Goal: Find specific page/section: Find specific page/section

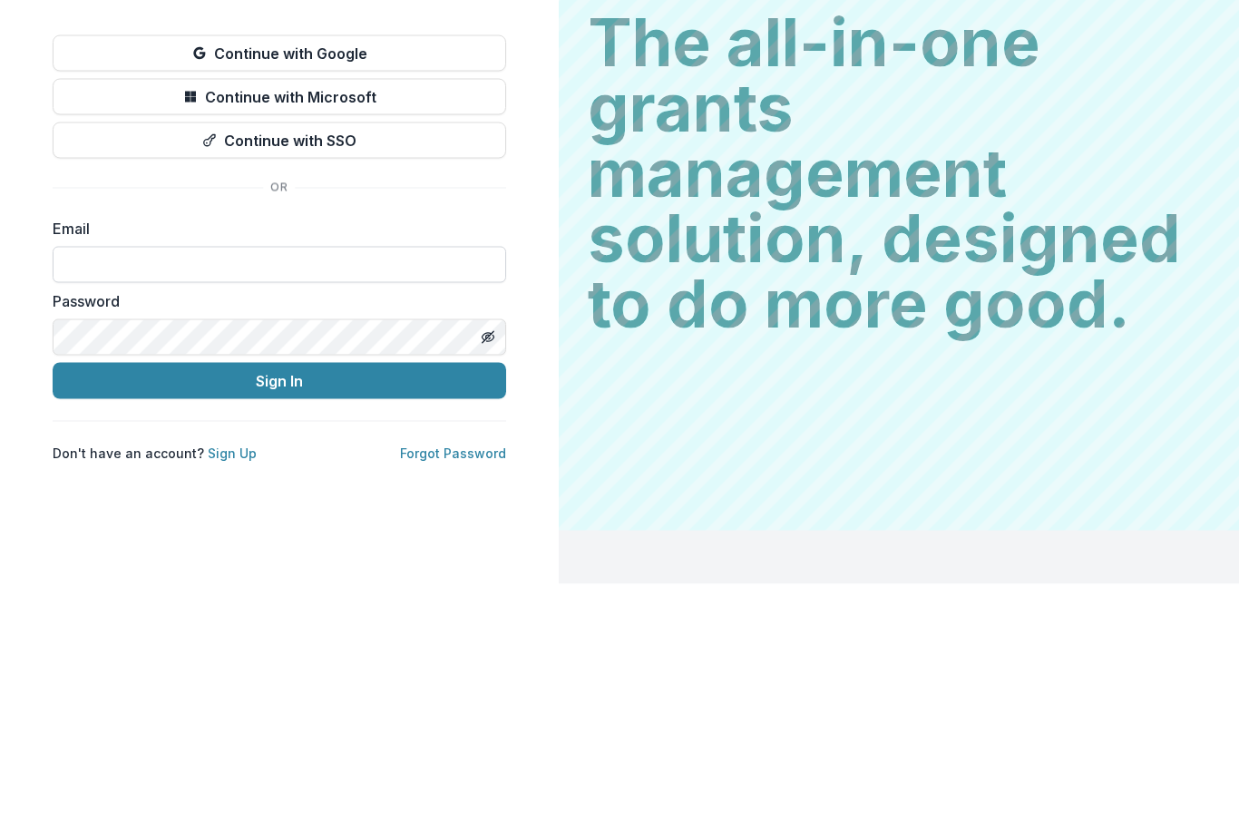
click at [324, 484] on input at bounding box center [280, 502] width 454 height 36
type input "**********"
click at [279, 601] on button "Sign In" at bounding box center [280, 619] width 454 height 36
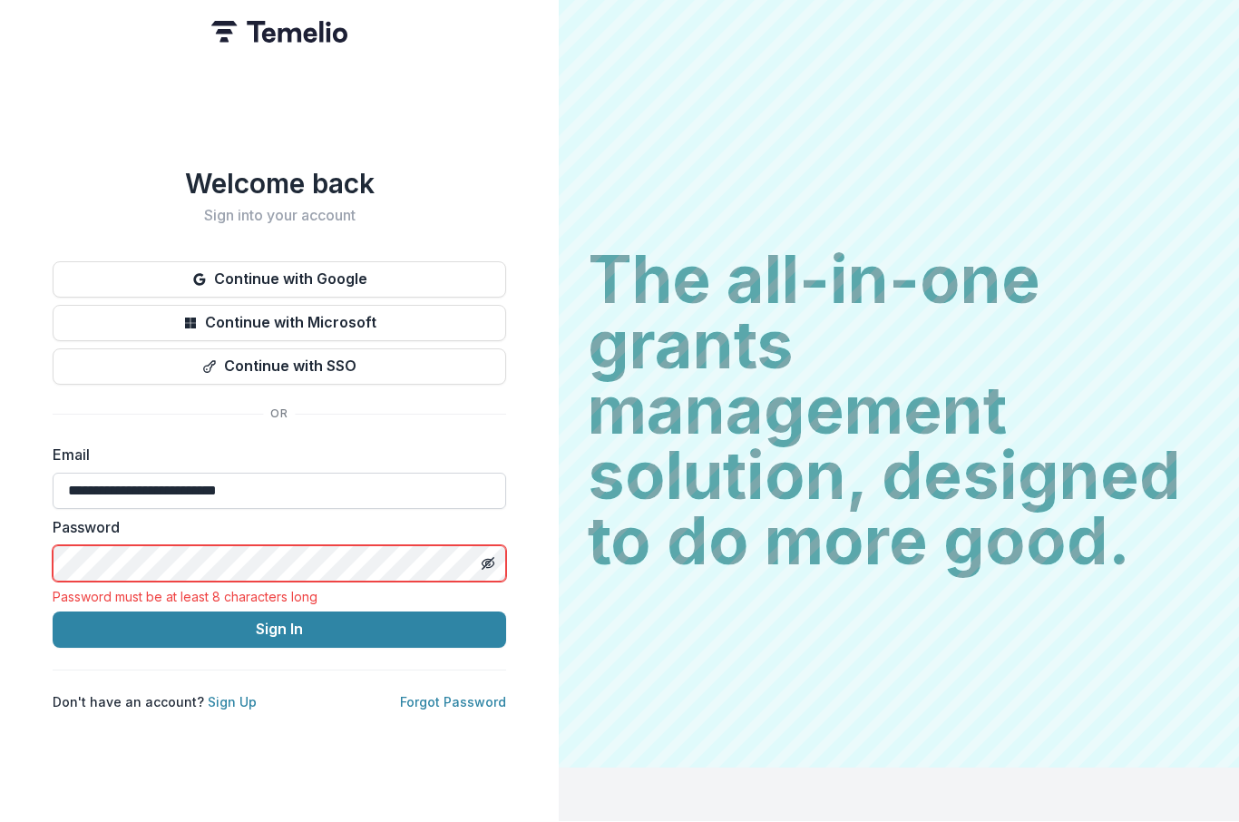
click at [279, 612] on button "Sign In" at bounding box center [280, 630] width 454 height 36
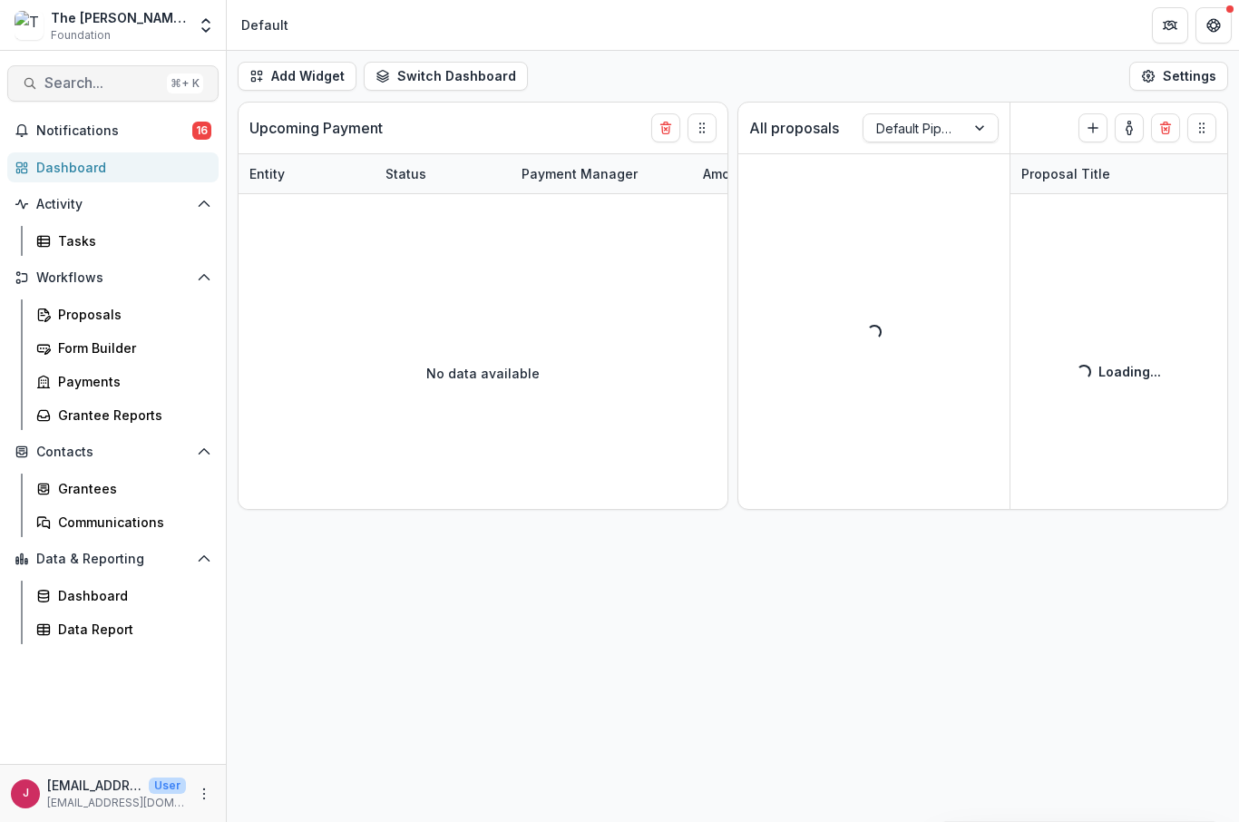
click at [106, 94] on button "Search... ⌘ + K" at bounding box center [112, 83] width 211 height 36
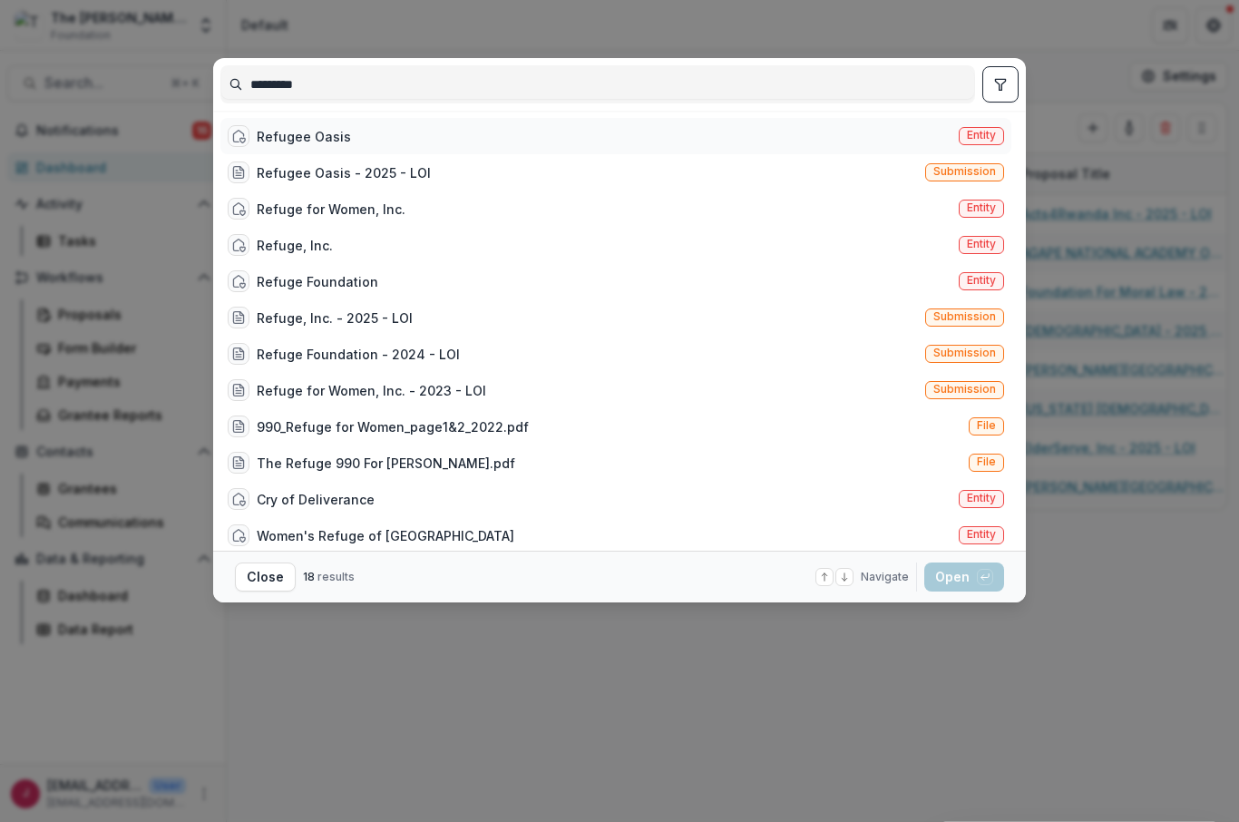
type input "*********"
click at [324, 140] on div "Refugee Oasis" at bounding box center [304, 136] width 94 height 19
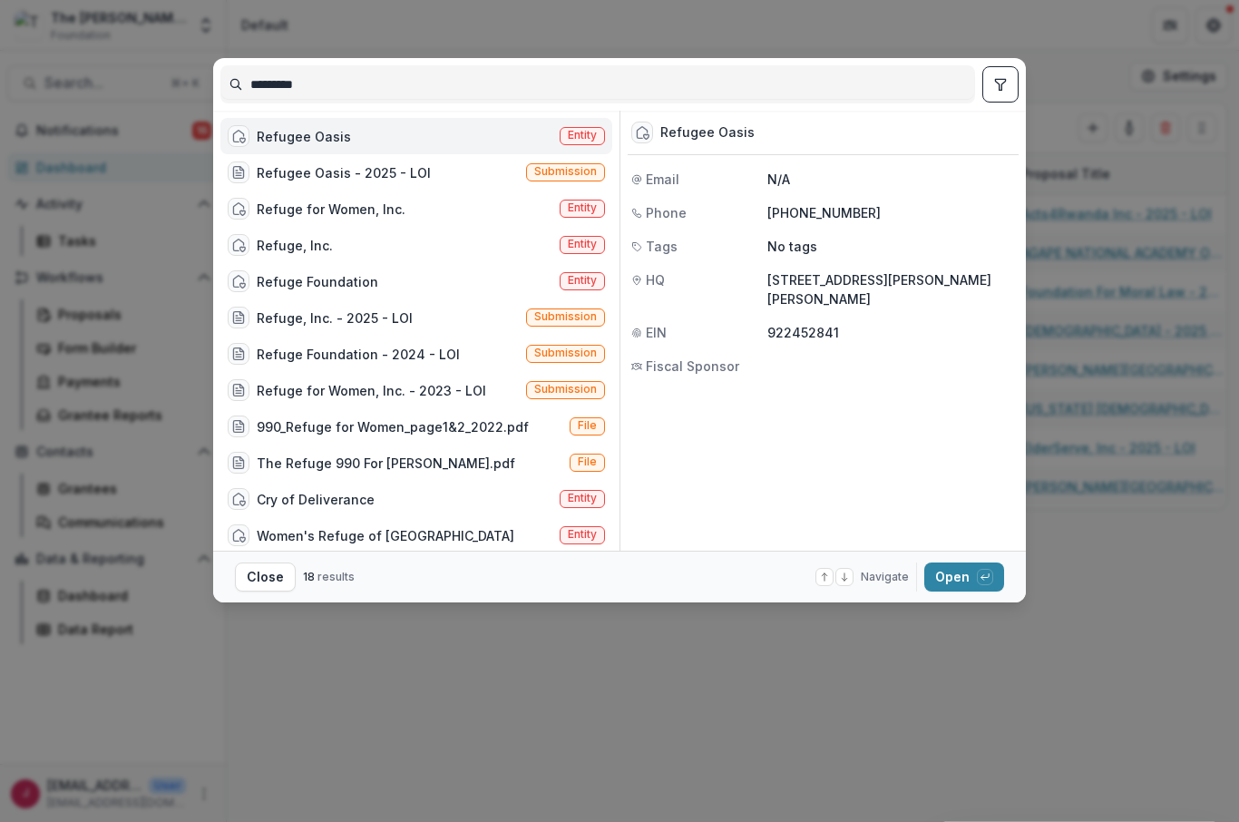
click at [554, 144] on div "Refugee Oasis Entity" at bounding box center [416, 136] width 392 height 36
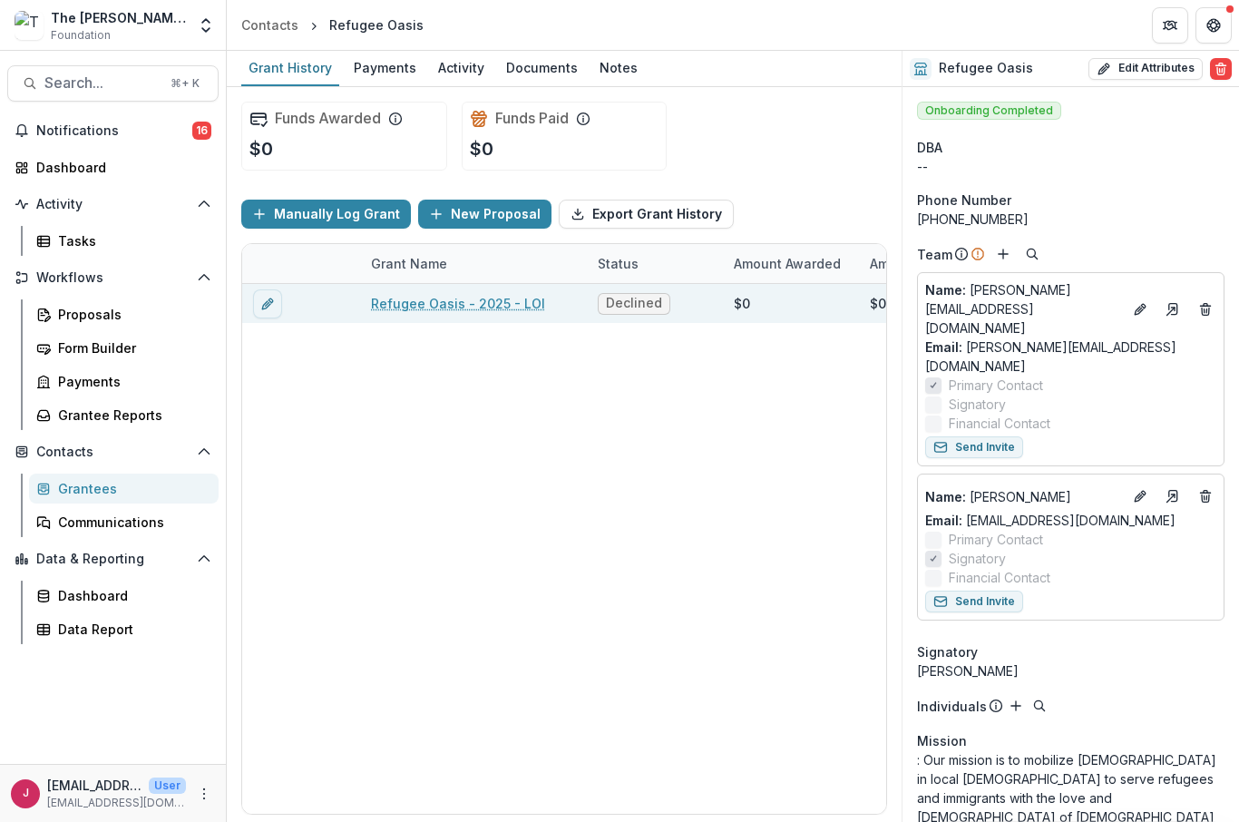
click at [454, 306] on link "Refugee Oasis - 2025 - LOI" at bounding box center [458, 303] width 174 height 19
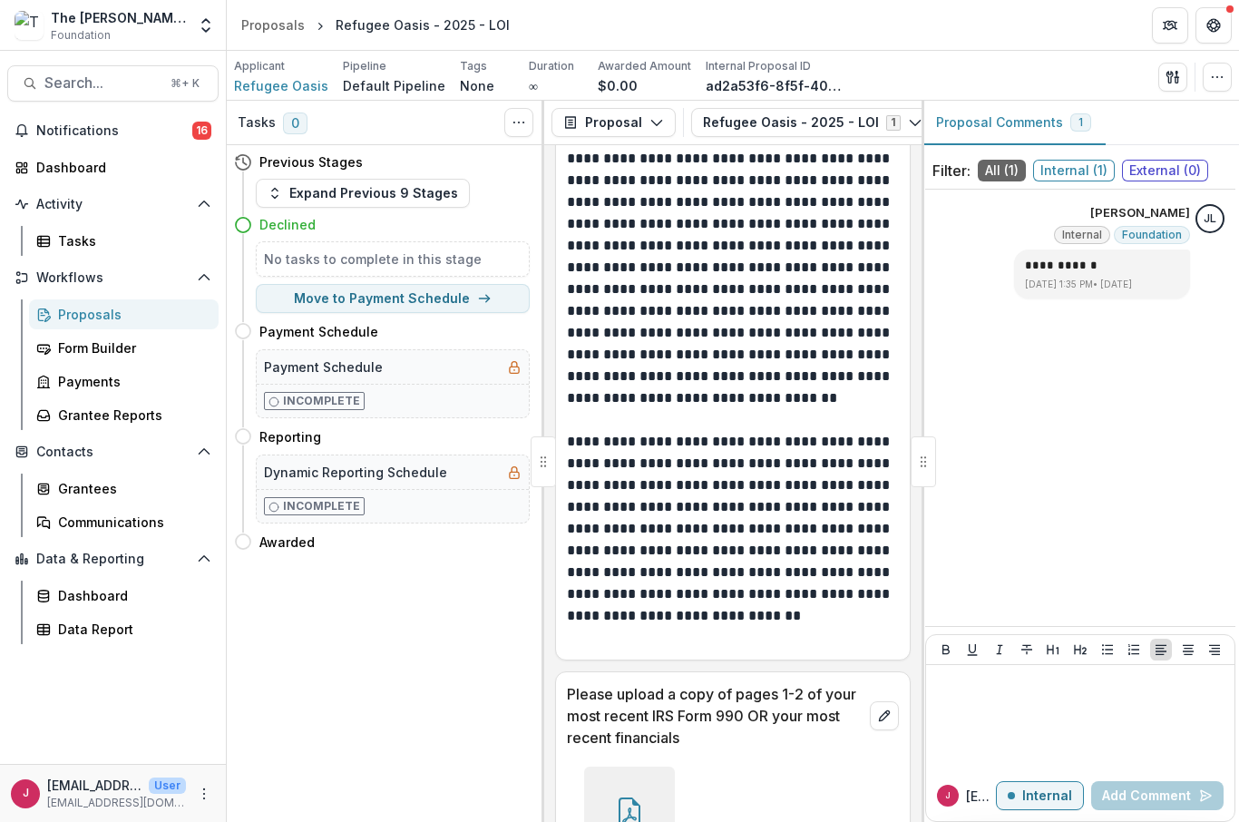
scroll to position [4915, 0]
click at [640, 798] on icon at bounding box center [629, 812] width 29 height 29
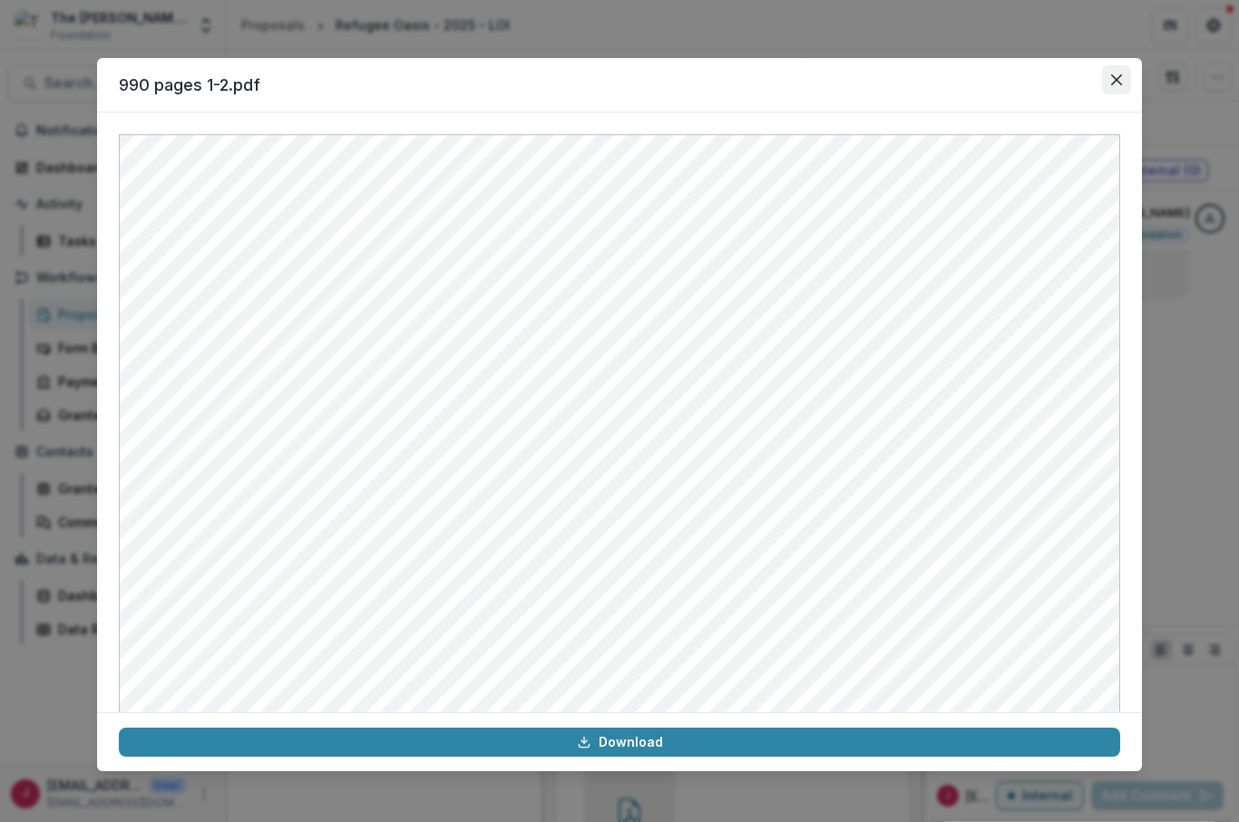
click at [1121, 79] on icon "Close" at bounding box center [1116, 79] width 11 height 11
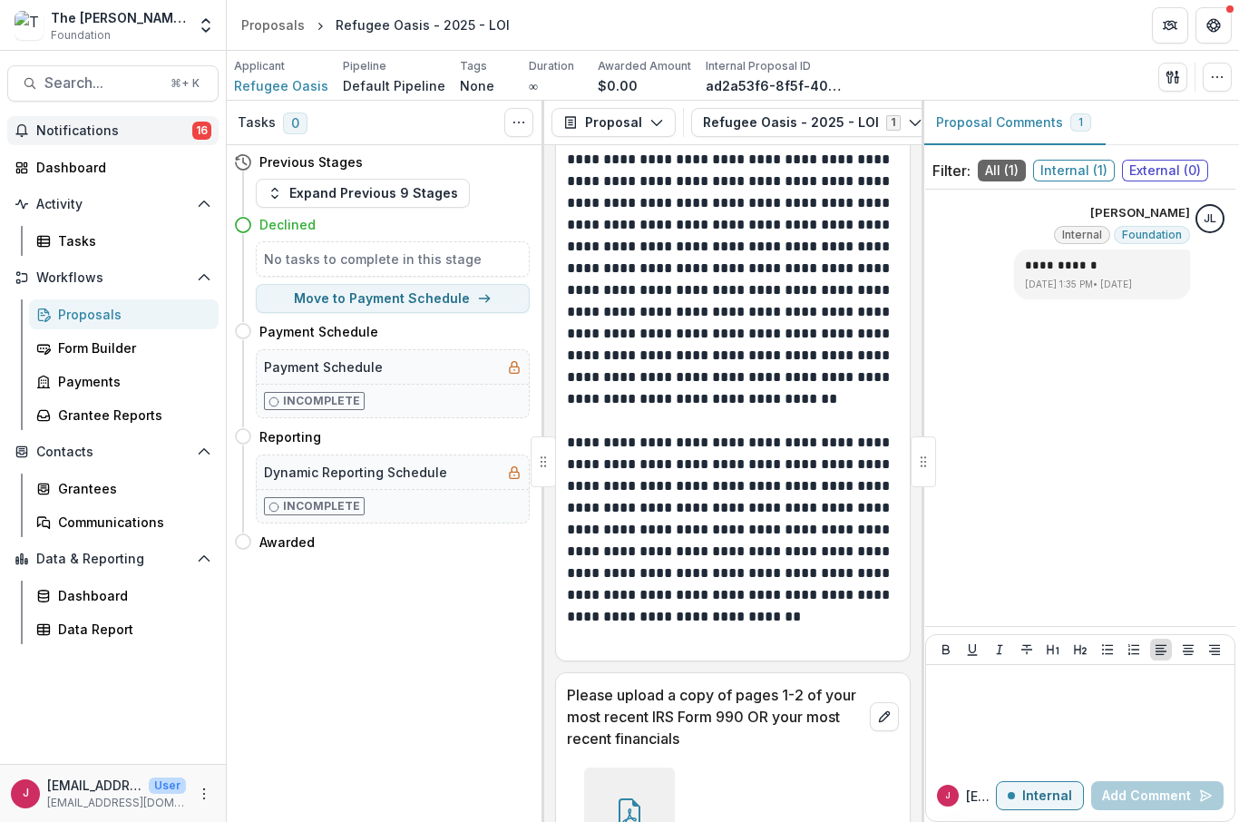
click at [108, 138] on span "Notifications" at bounding box center [114, 130] width 156 height 15
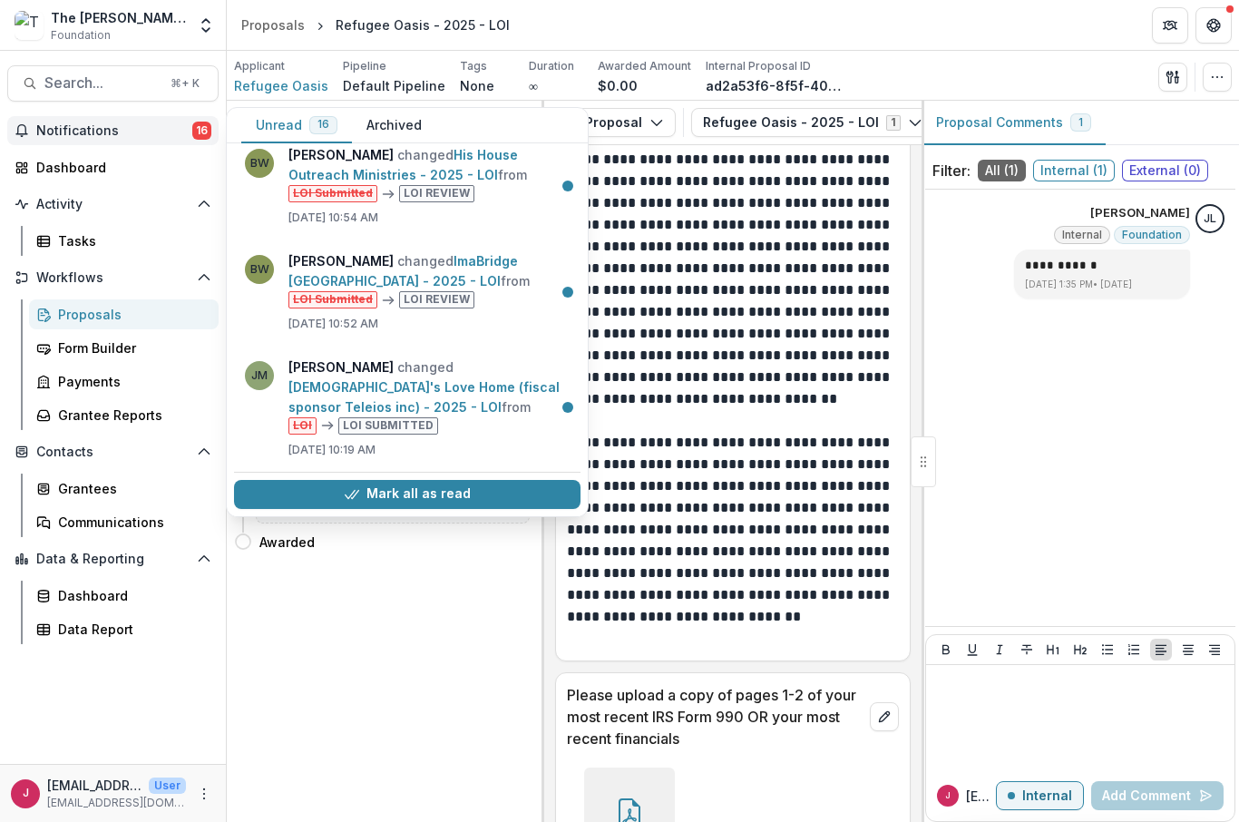
scroll to position [1457, 0]
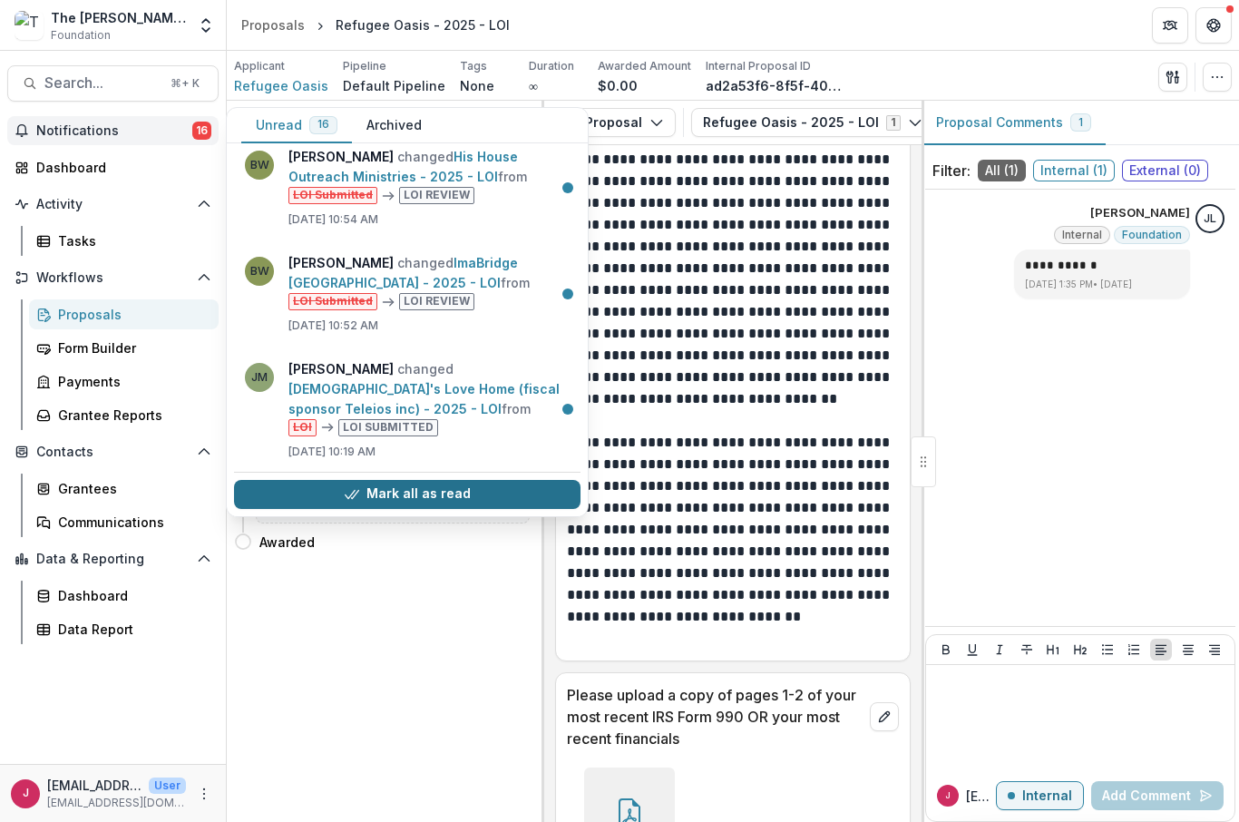
click at [513, 490] on button "Mark all as read" at bounding box center [407, 494] width 347 height 29
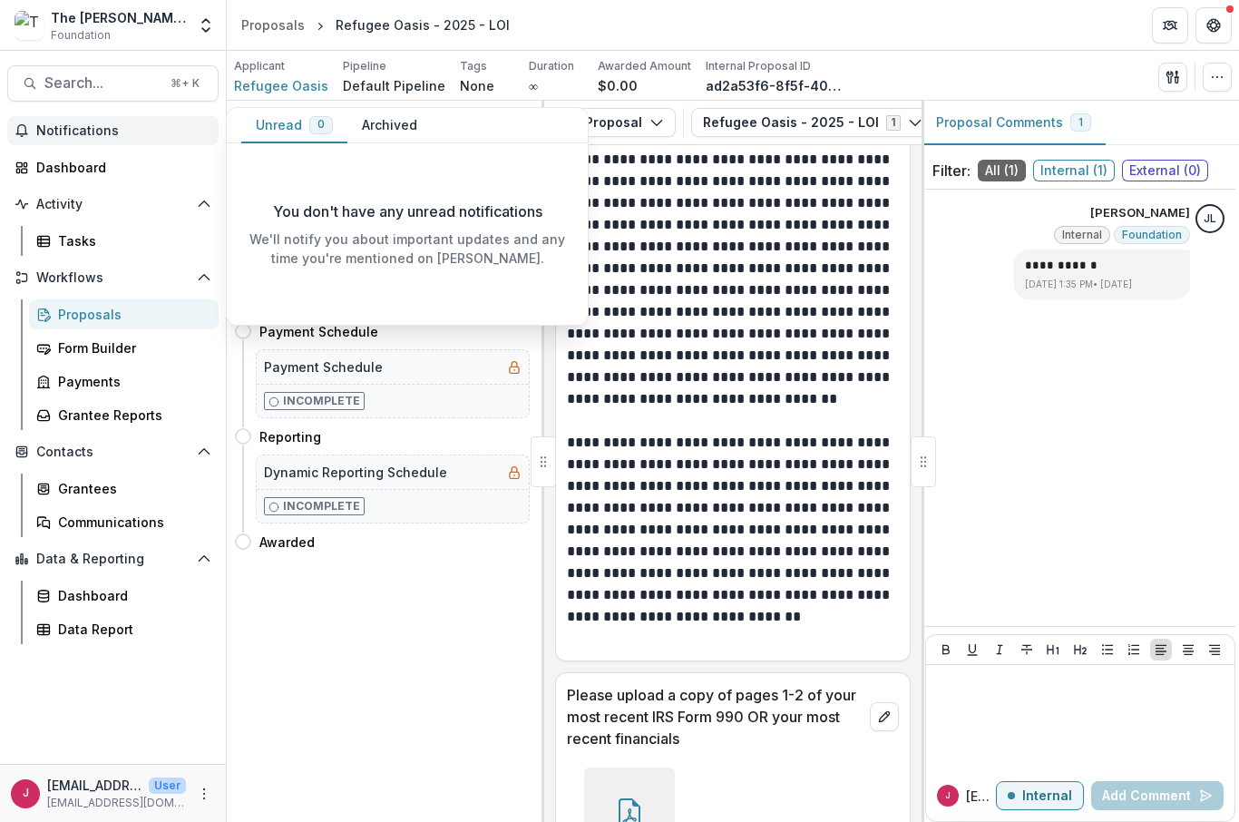
scroll to position [0, 0]
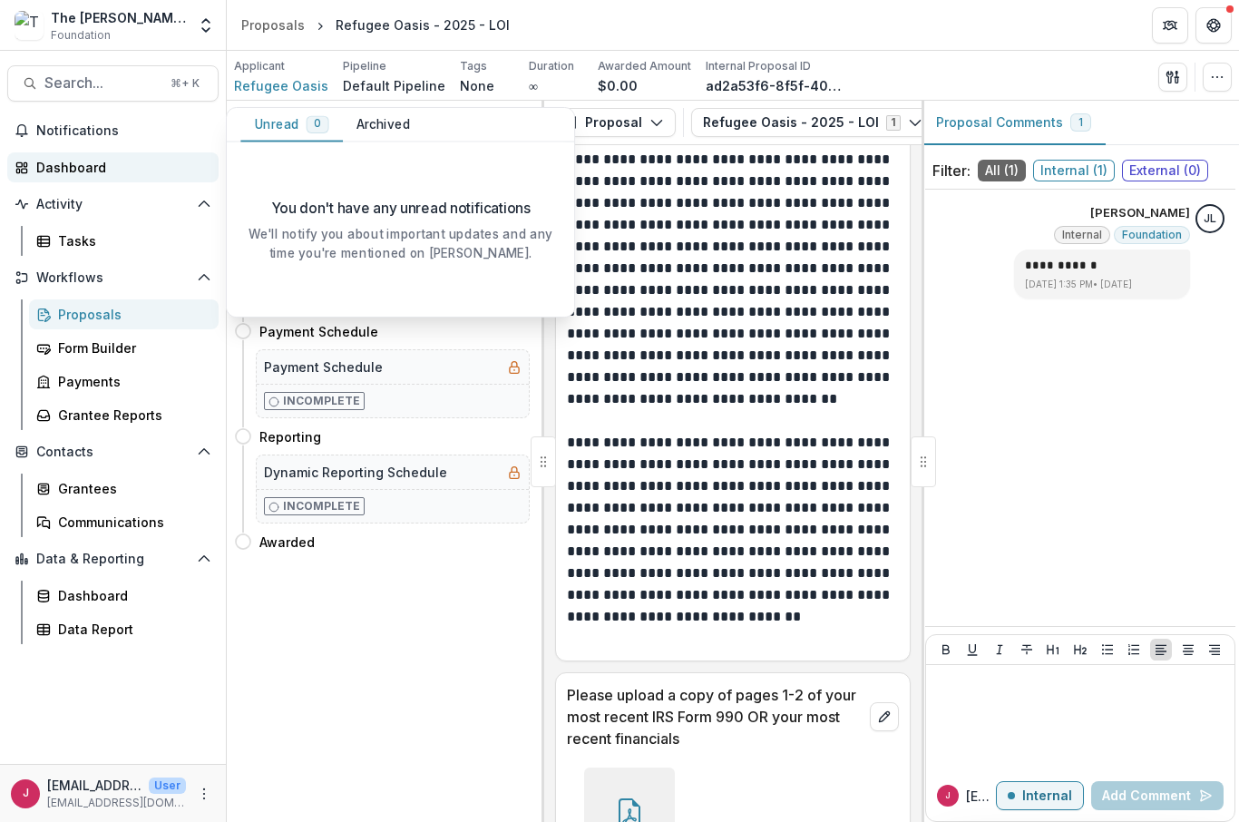
click at [99, 172] on div "Dashboard" at bounding box center [120, 167] width 168 height 19
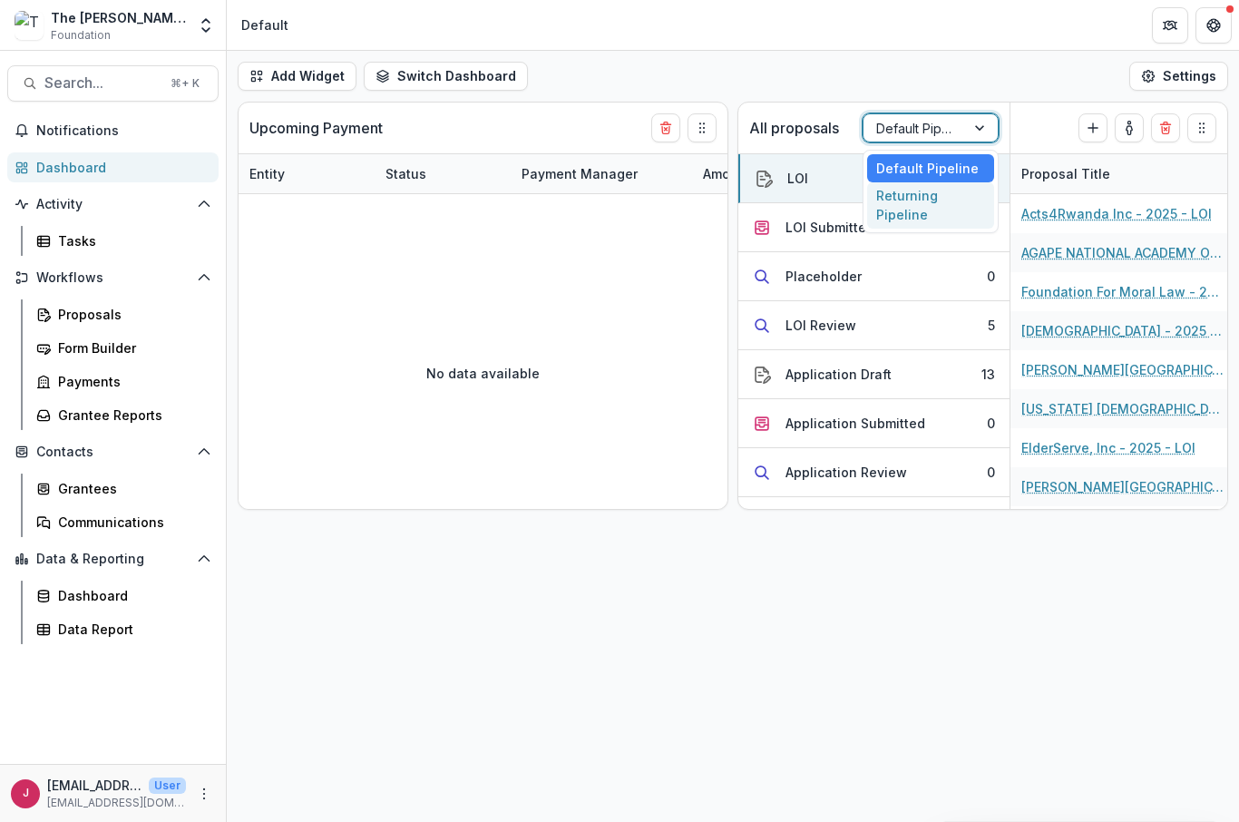
click at [965, 205] on div "Returning Pipeline" at bounding box center [930, 205] width 127 height 47
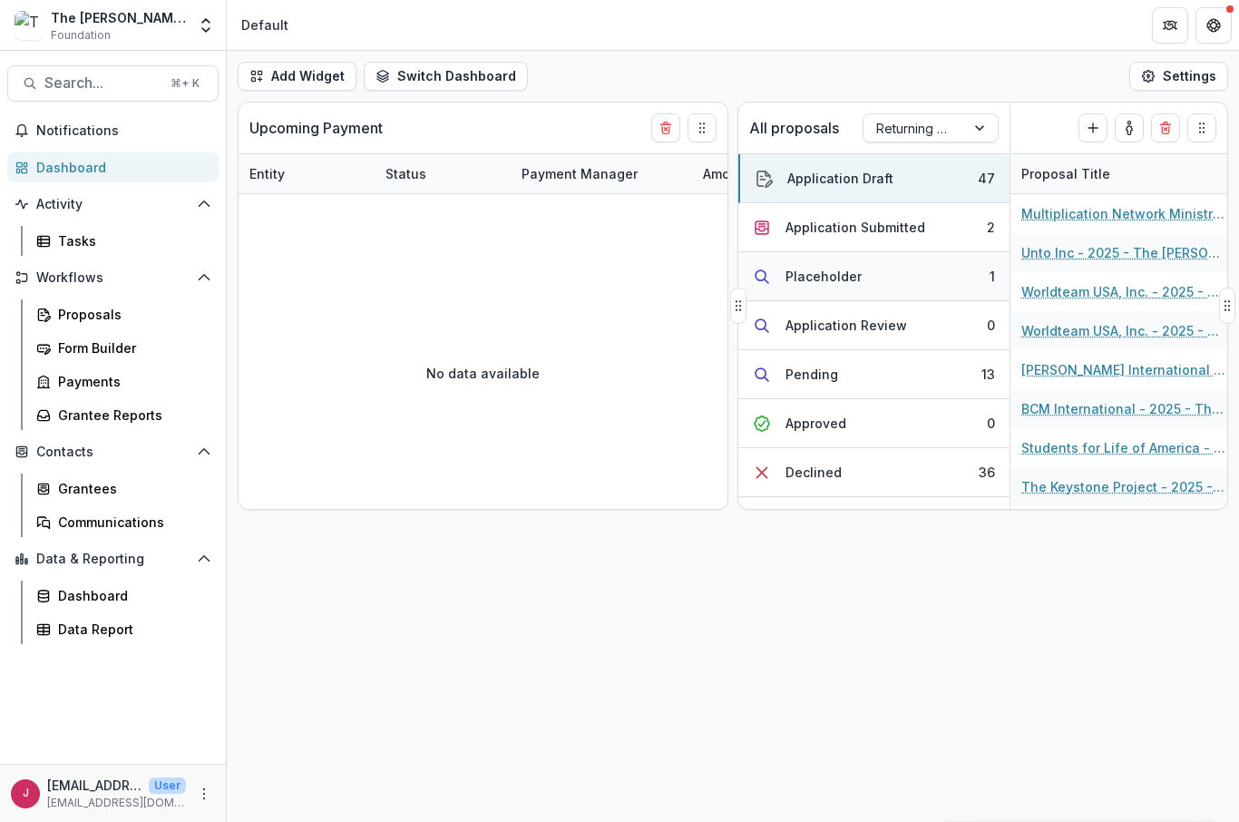
click at [858, 272] on button "Placeholder 1" at bounding box center [873, 276] width 271 height 49
